Goal: Communication & Community: Answer question/provide support

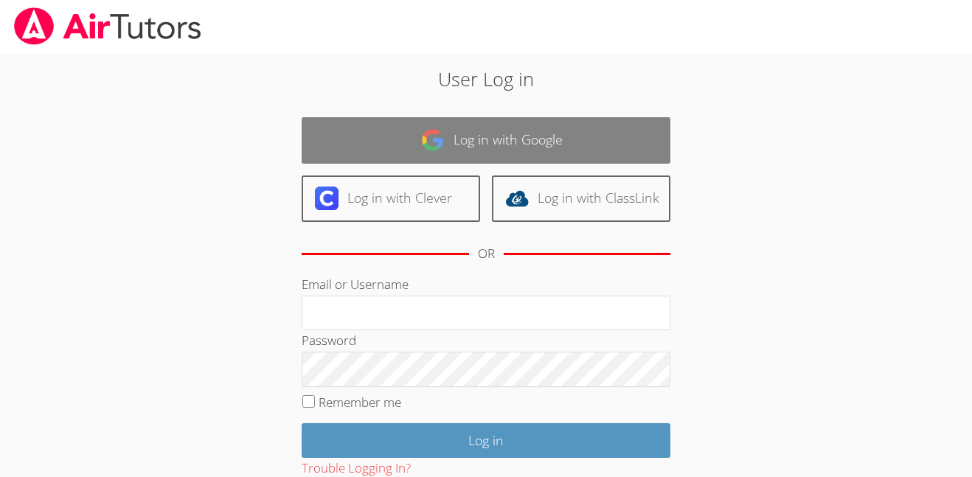
click at [475, 120] on link "Log in with Google" at bounding box center [486, 140] width 369 height 46
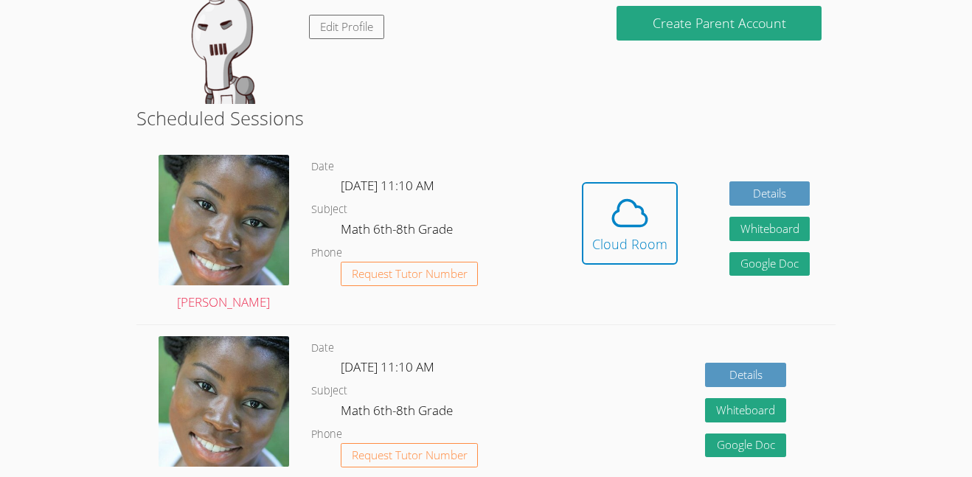
scroll to position [286, 0]
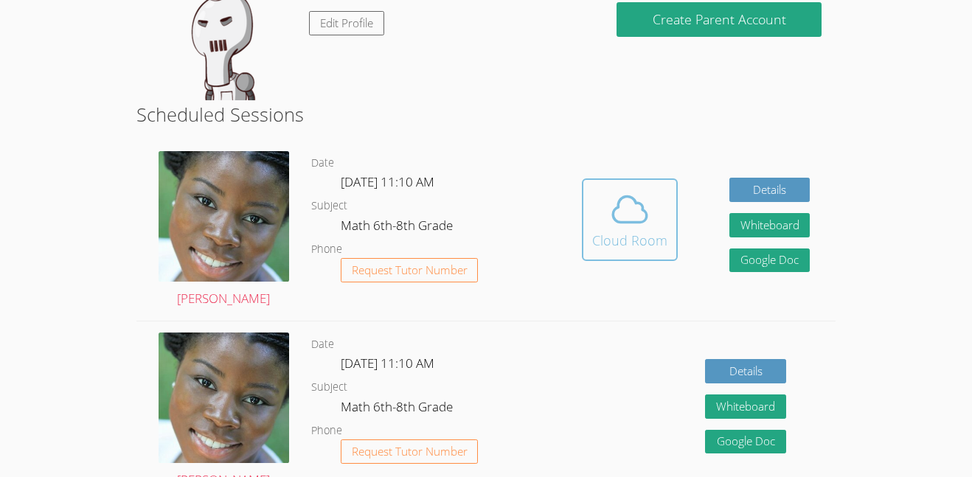
click at [613, 215] on icon at bounding box center [630, 209] width 34 height 26
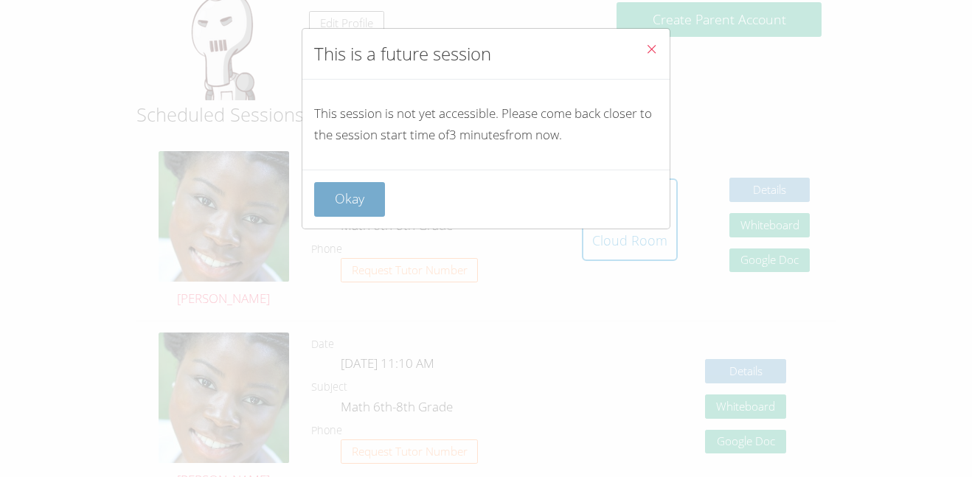
click at [353, 195] on button "Okay" at bounding box center [349, 199] width 71 height 35
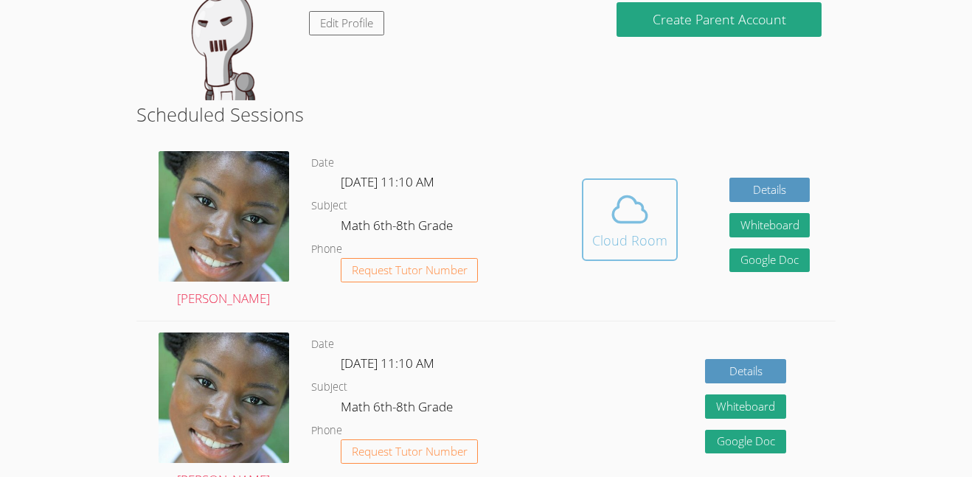
click at [616, 242] on div "Cloud Room" at bounding box center [629, 240] width 75 height 21
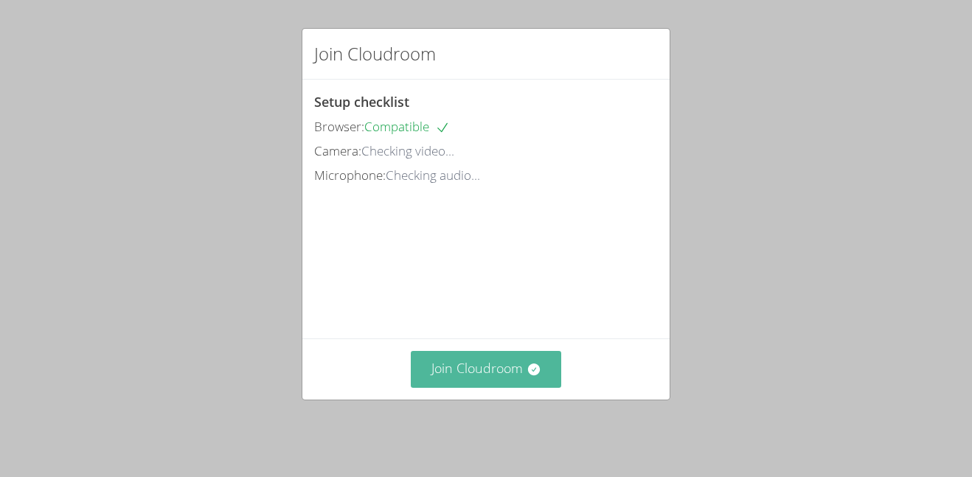
click at [530, 375] on icon at bounding box center [533, 369] width 12 height 12
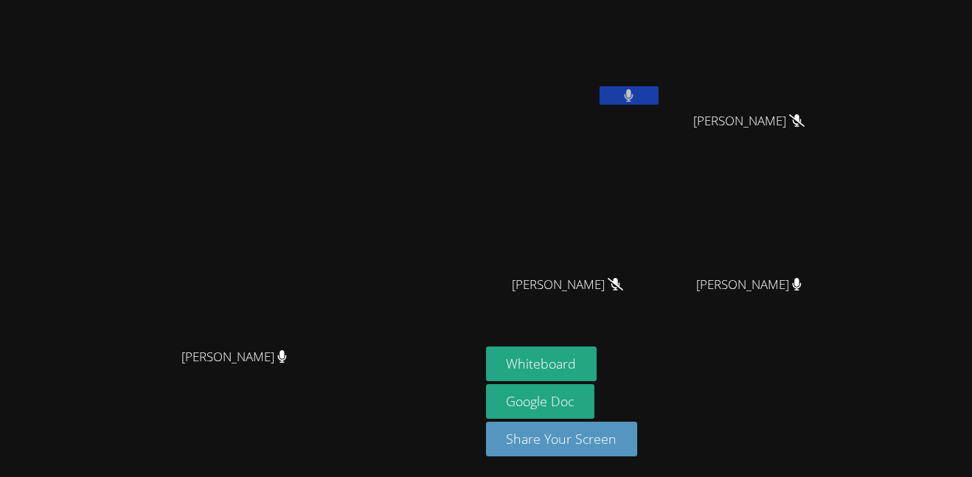
click at [658, 97] on button at bounding box center [628, 95] width 59 height 18
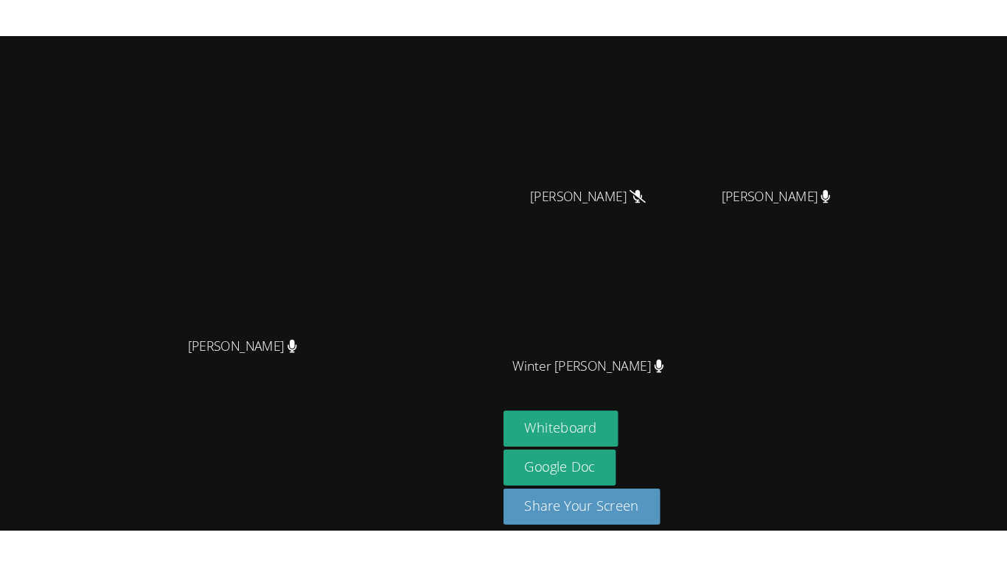
scroll to position [133, 0]
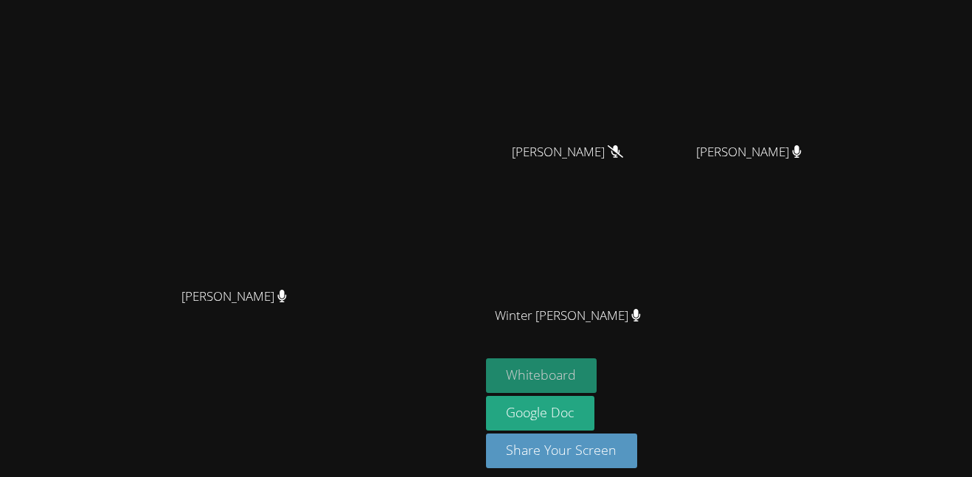
click at [597, 372] on button "Whiteboard" at bounding box center [541, 375] width 111 height 35
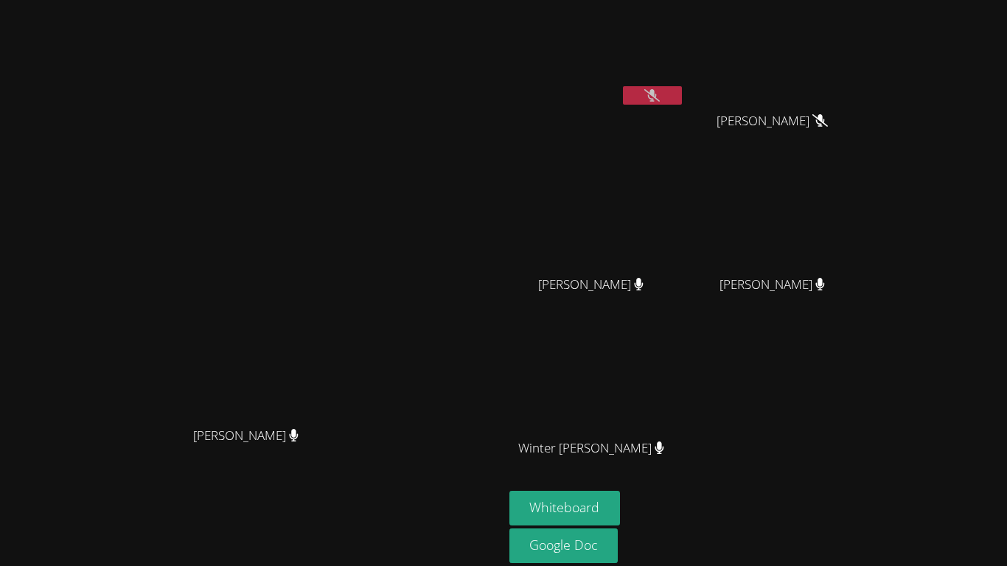
scroll to position [6, 0]
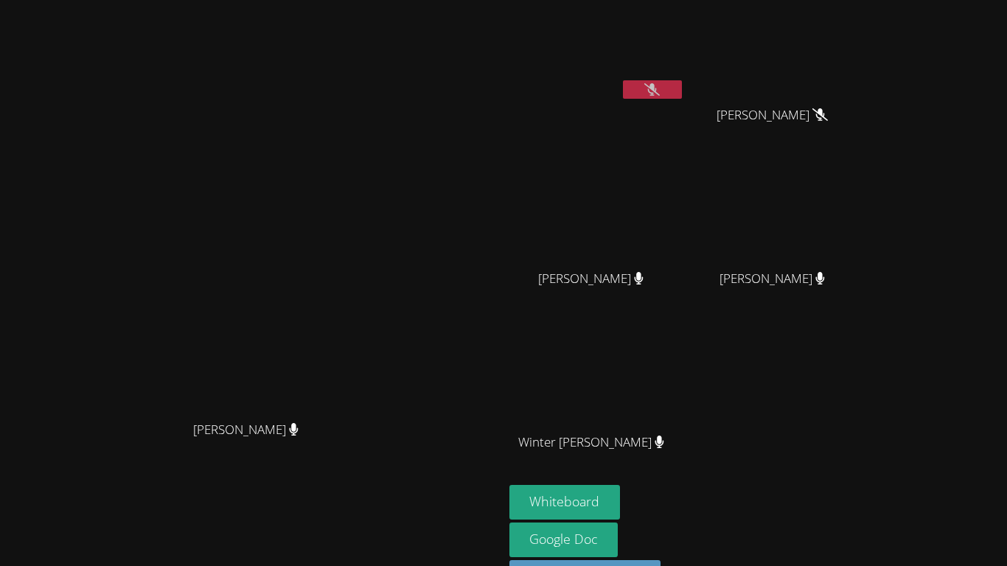
click at [660, 90] on icon at bounding box center [651, 89] width 15 height 13
click at [682, 90] on button at bounding box center [652, 89] width 59 height 18
click at [660, 90] on icon at bounding box center [651, 89] width 15 height 13
click at [682, 90] on button at bounding box center [652, 89] width 59 height 18
click at [660, 95] on icon at bounding box center [651, 89] width 15 height 13
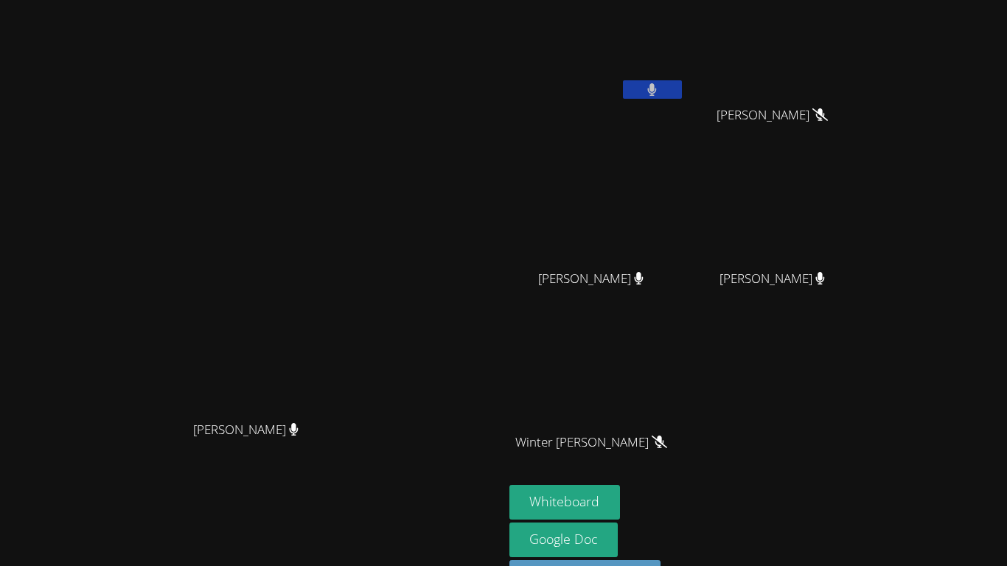
click at [657, 95] on icon at bounding box center [652, 89] width 9 height 13
click at [660, 95] on icon at bounding box center [651, 89] width 15 height 13
click at [657, 95] on icon at bounding box center [652, 89] width 9 height 13
click at [682, 99] on div at bounding box center [652, 91] width 59 height 22
click at [660, 94] on icon at bounding box center [651, 89] width 15 height 13
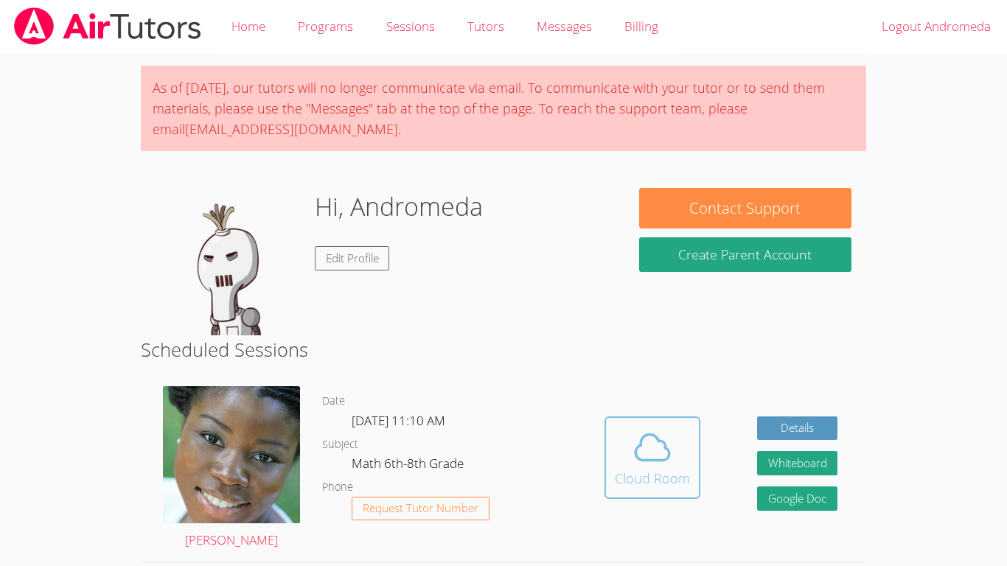
click at [644, 447] on icon at bounding box center [652, 447] width 41 height 41
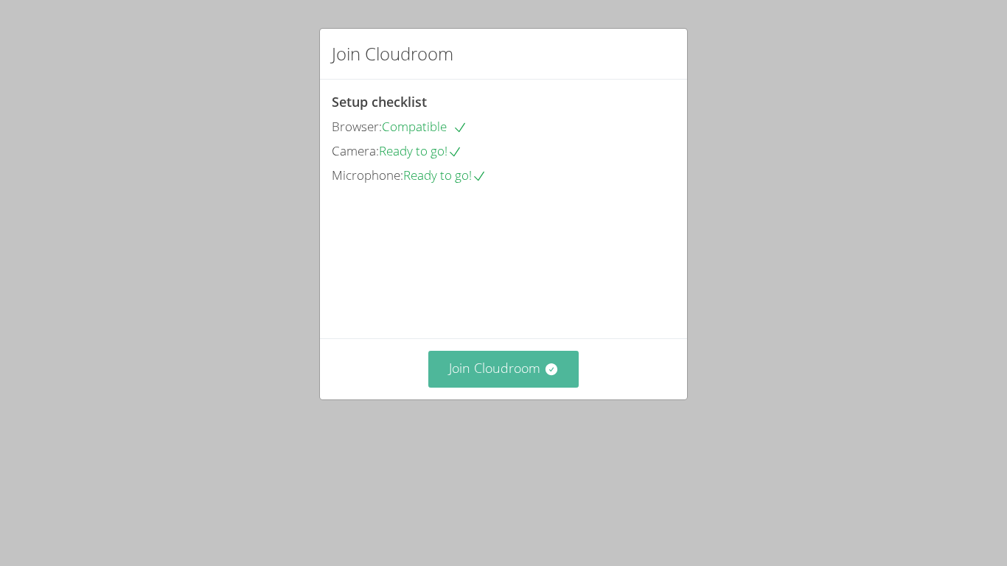
click at [493, 387] on button "Join Cloudroom" at bounding box center [503, 369] width 151 height 36
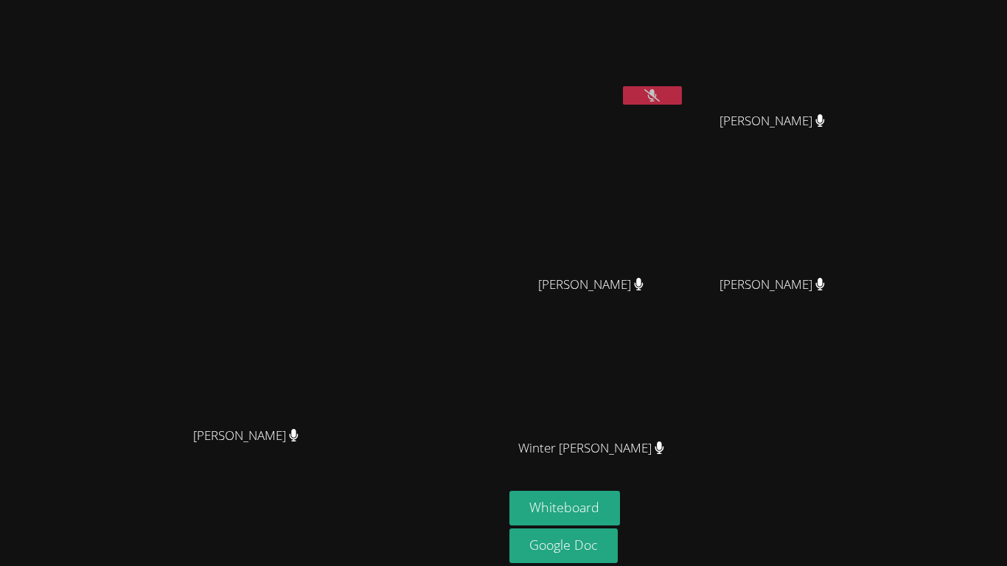
click at [682, 96] on button at bounding box center [652, 95] width 59 height 18
click at [621, 500] on button "Whiteboard" at bounding box center [564, 508] width 111 height 35
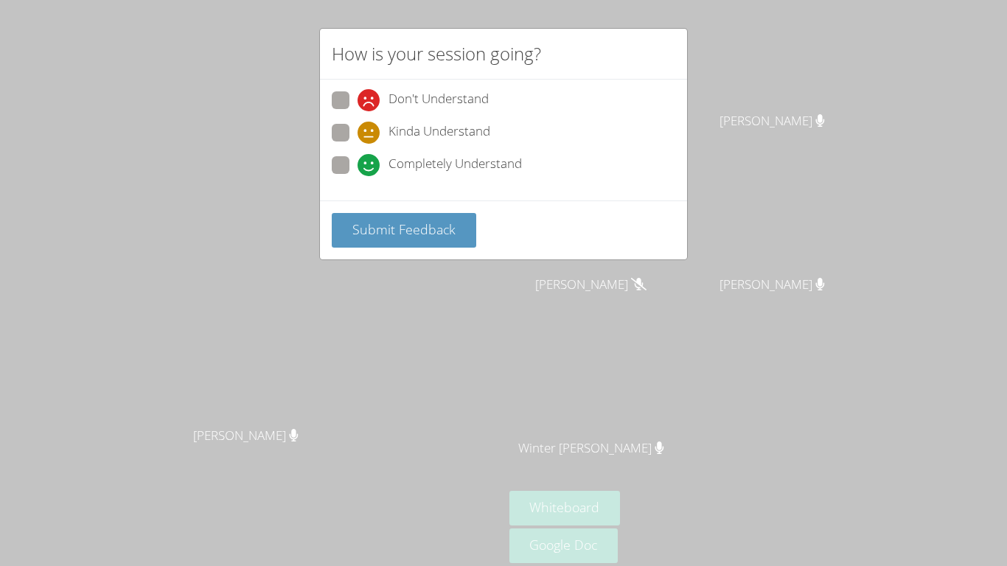
click at [358, 176] on span at bounding box center [358, 176] width 0 height 0
click at [358, 169] on input "Completely Understand" at bounding box center [364, 162] width 13 height 13
radio input "true"
click at [358, 225] on span "Submit Feedback" at bounding box center [403, 229] width 103 height 18
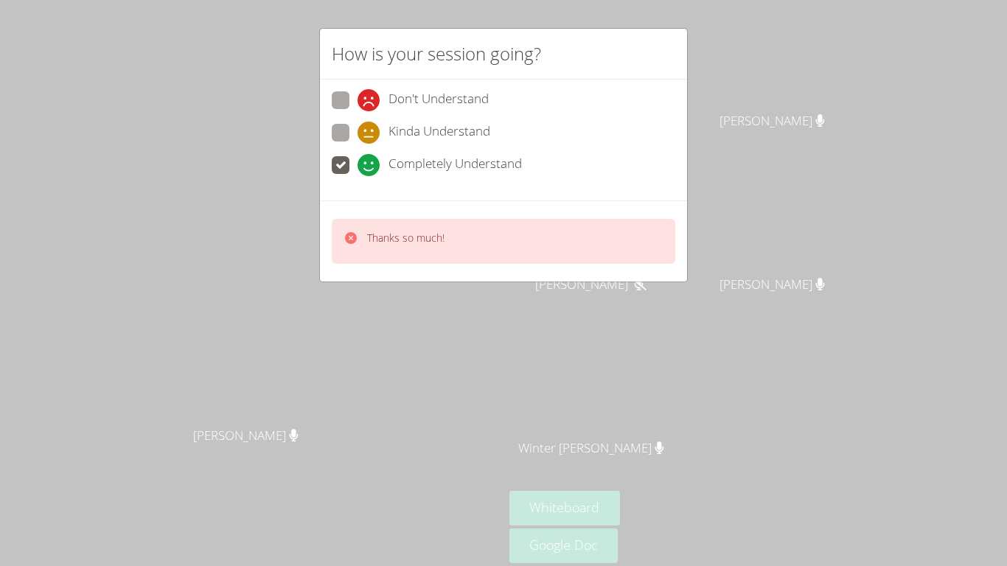
click at [362, 386] on div "How is your session going? Don't Understand Kinda Understand Completely Underst…" at bounding box center [503, 283] width 1007 height 566
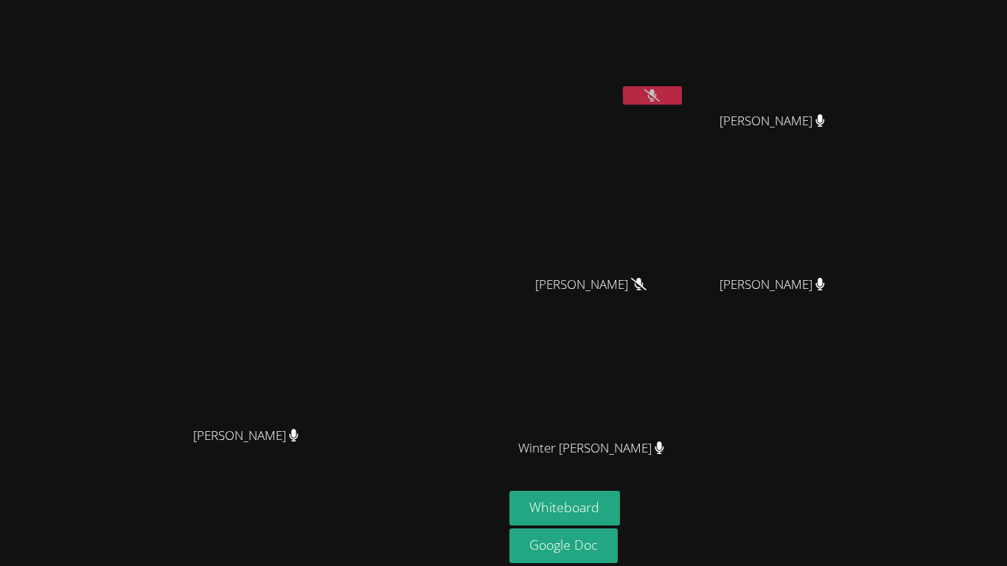
click at [660, 97] on icon at bounding box center [651, 95] width 15 height 13
